Goal: Transaction & Acquisition: Subscribe to service/newsletter

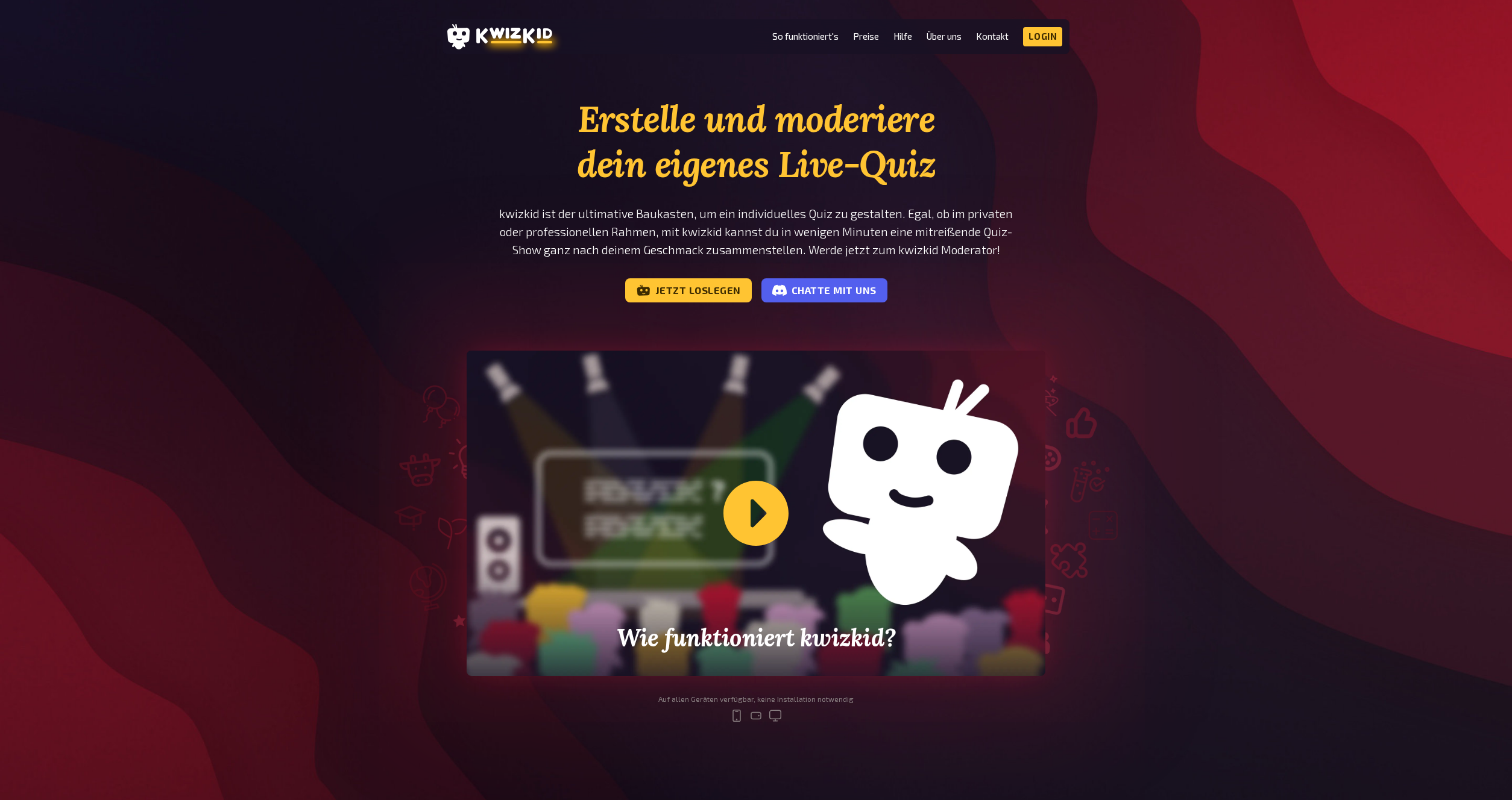
click at [1182, 143] on div "Erstelle und moderiere dein eigenes Live-Quiz kwizkid ist der ultimative Baukas…" at bounding box center [756, 419] width 1512 height 646
click at [876, 36] on link "Preise" at bounding box center [866, 36] width 26 height 10
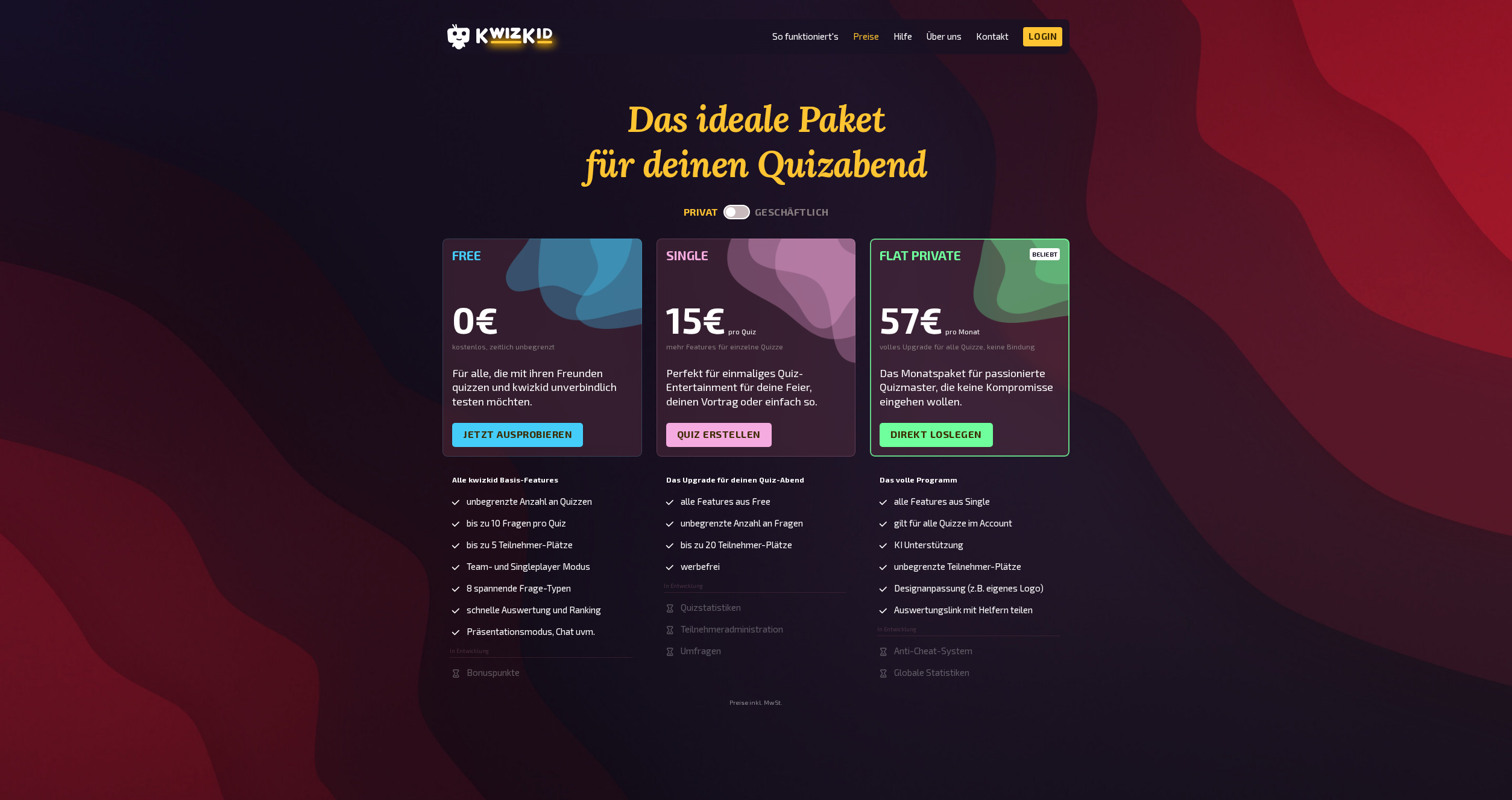
click at [791, 213] on button "geschäftlich" at bounding box center [792, 213] width 74 height 11
checkbox input "true"
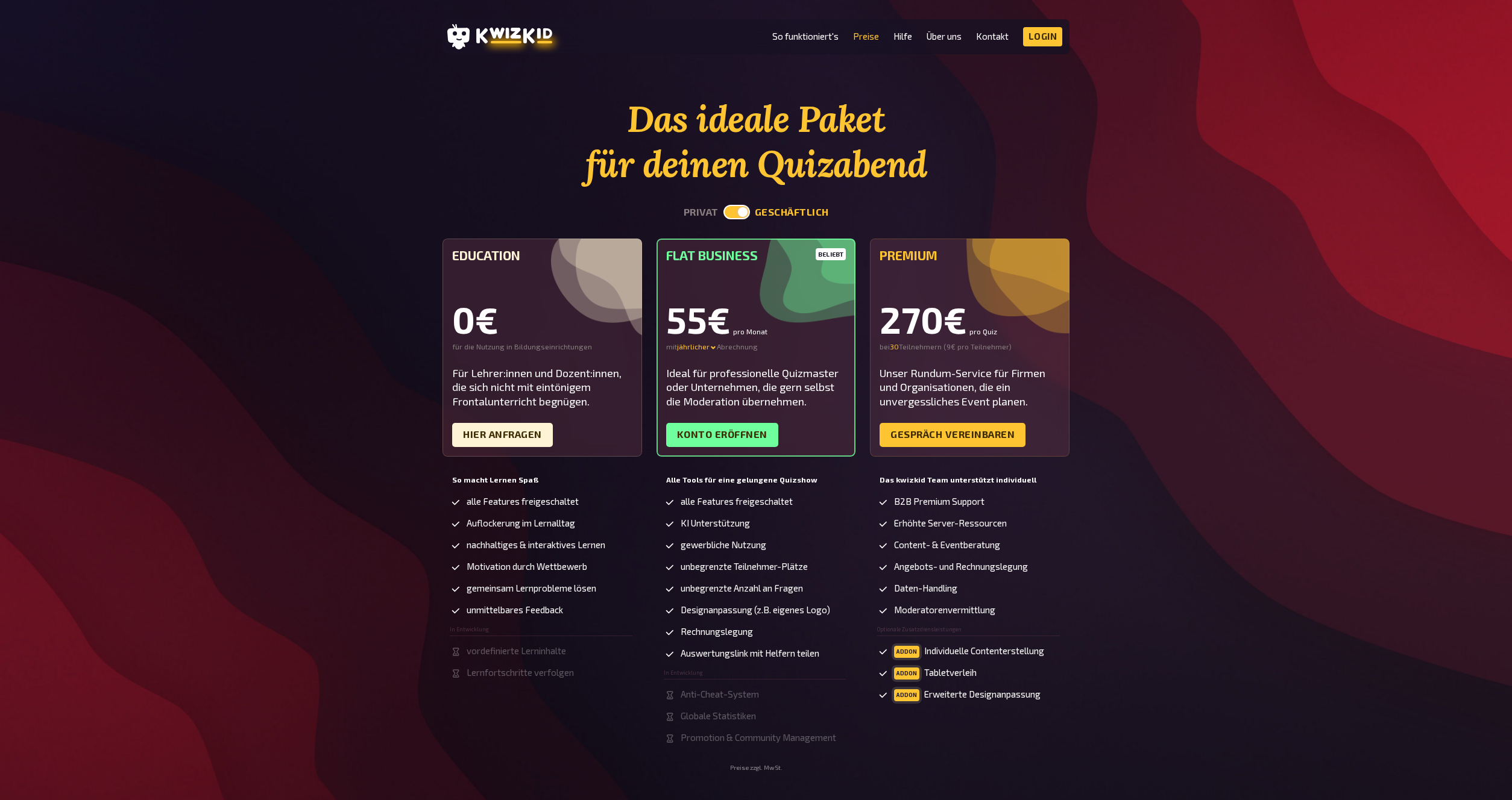
click at [707, 338] on div "55€ pro Monat" at bounding box center [755, 319] width 180 height 36
click at [707, 346] on div "jährlicher" at bounding box center [697, 347] width 40 height 9
click at [706, 344] on div "monatlicher" at bounding box center [719, 347] width 85 height 9
click at [1239, 414] on div "Das ideale Paket für deinen Quizabend privat geschäftlich Education 0€ für die …" at bounding box center [756, 433] width 1512 height 675
